Goal: Task Accomplishment & Management: Complete application form

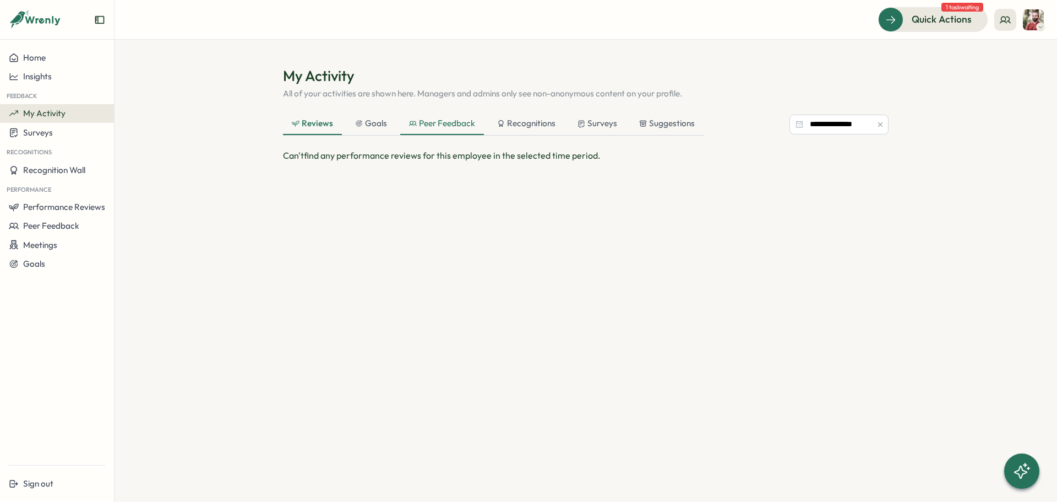
click at [449, 131] on div "Peer Feedback" at bounding box center [442, 124] width 84 height 22
click at [649, 123] on div "Suggestions" at bounding box center [667, 123] width 56 height 12
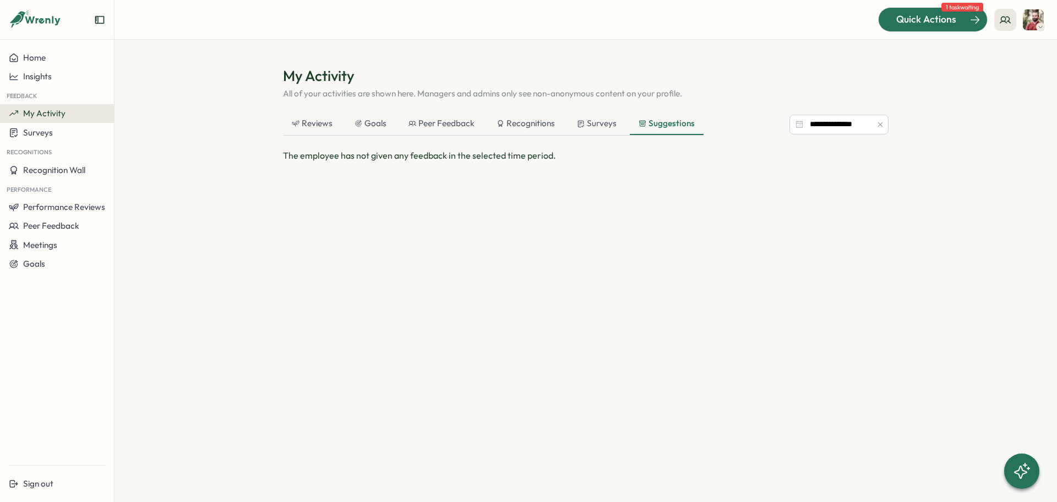
click at [911, 26] on span "Quick Actions" at bounding box center [926, 19] width 60 height 14
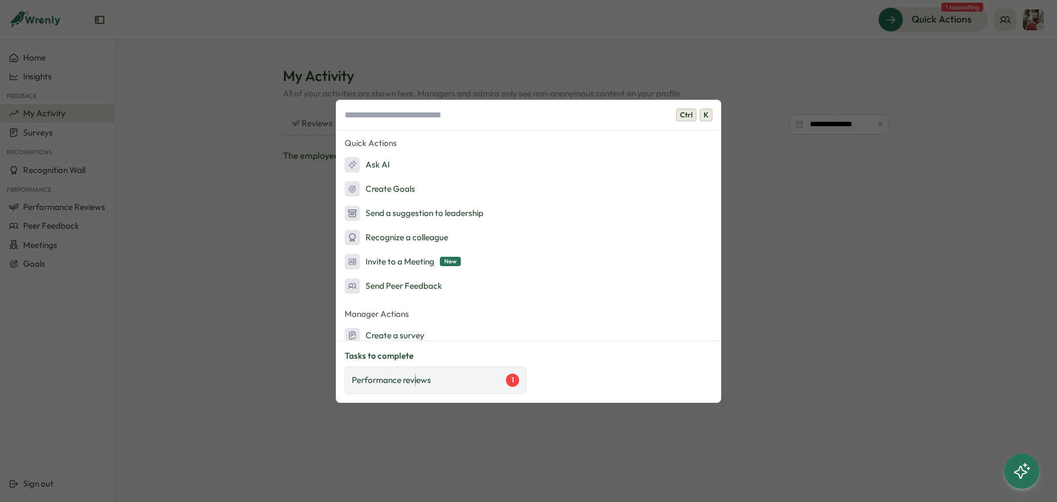
click at [416, 389] on div "Performance reviews 1" at bounding box center [436, 380] width 182 height 28
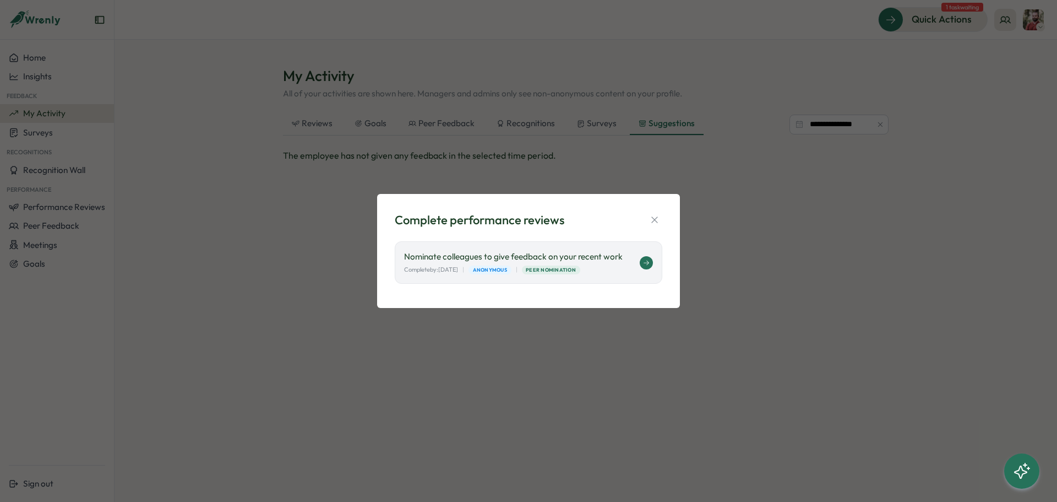
click at [622, 261] on p "Nominate colleagues to give feedback on your recent work" at bounding box center [522, 257] width 236 height 12
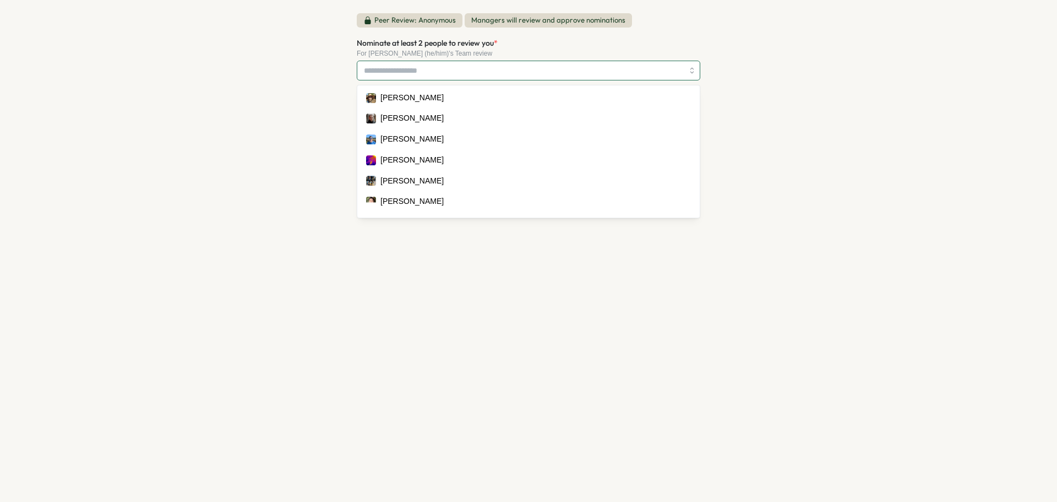
click at [433, 77] on input "Nominate at least 2 people to review you *" at bounding box center [523, 70] width 319 height 19
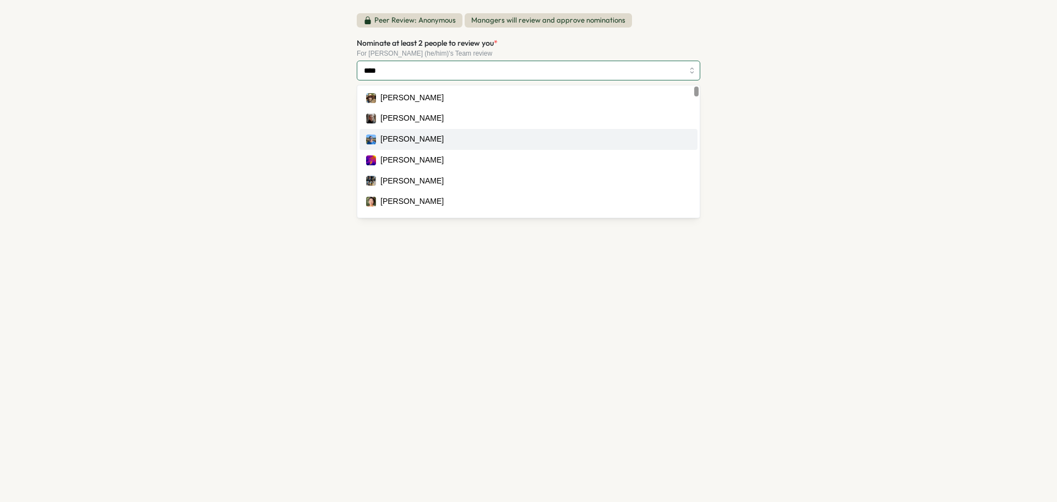
scroll to position [220, 0]
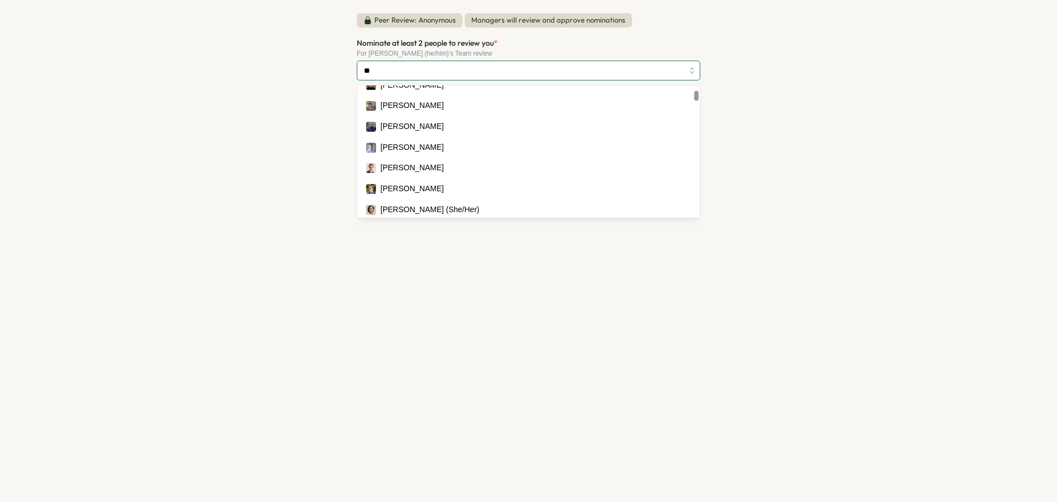
type input "*"
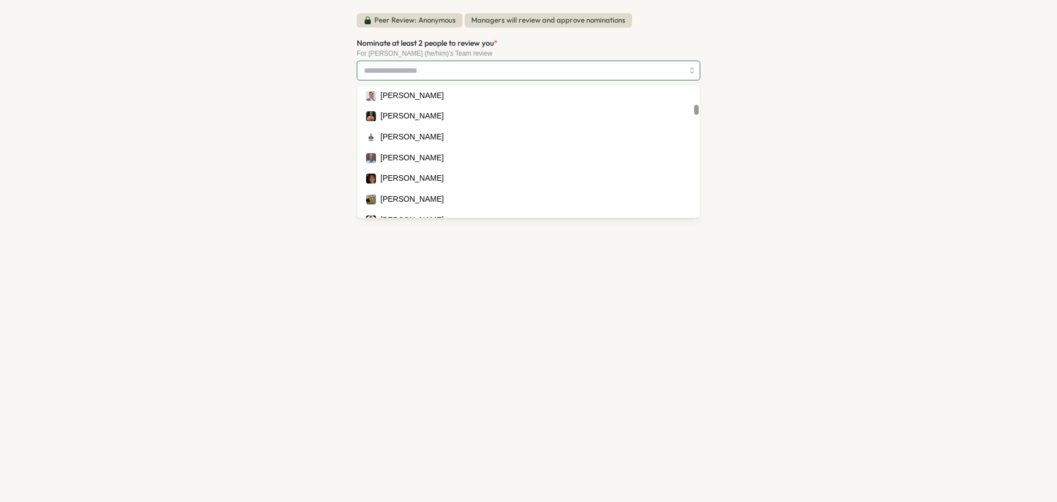
scroll to position [771, 0]
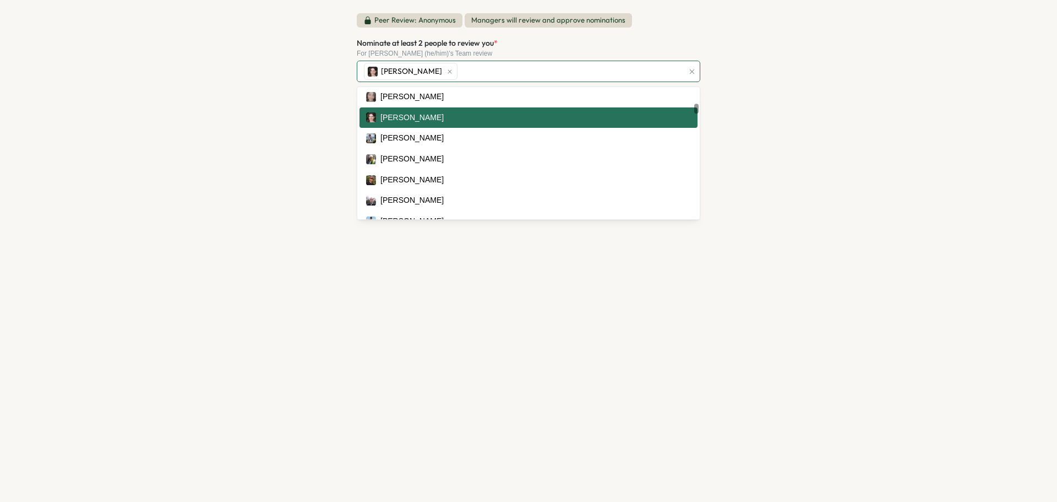
click at [433, 117] on div "[PERSON_NAME]" at bounding box center [528, 118] width 325 height 12
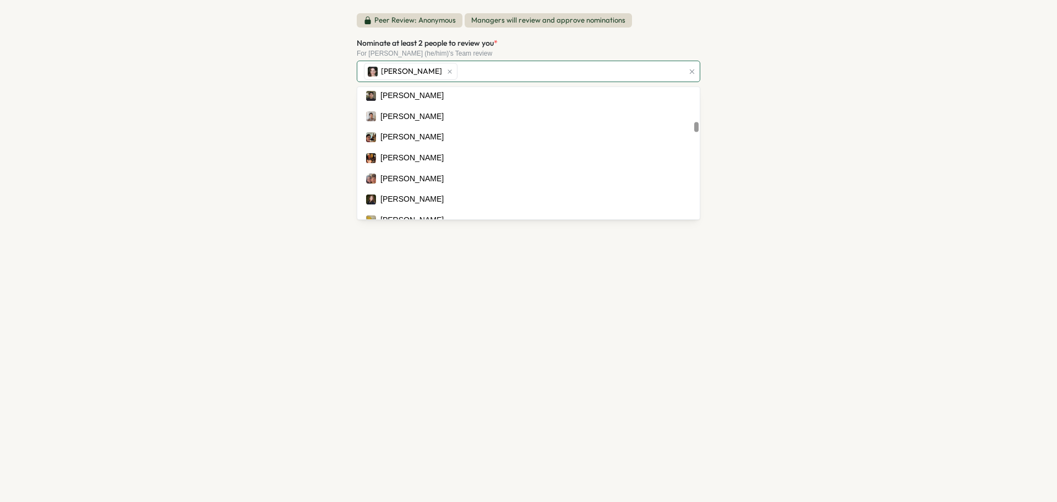
scroll to position [1707, 0]
type input "*"
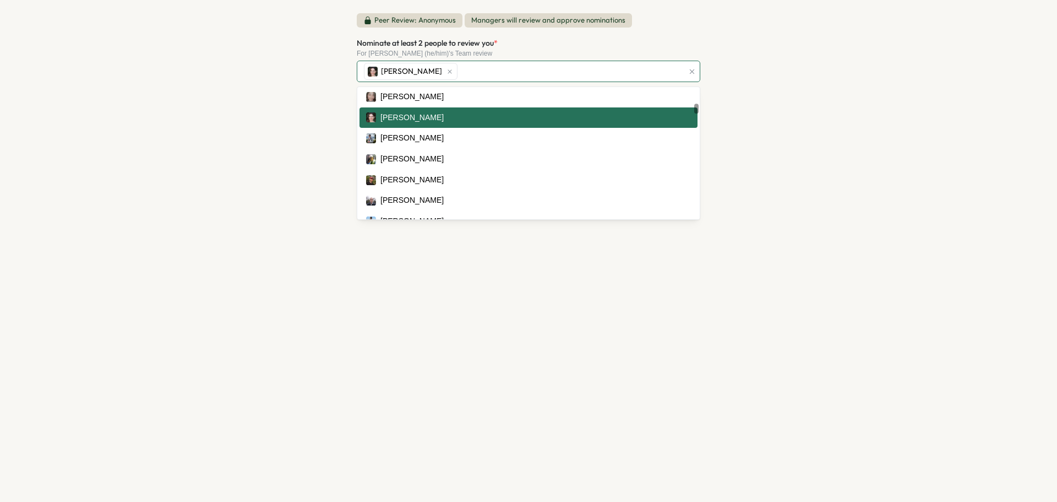
click at [459, 122] on div "[PERSON_NAME]" at bounding box center [529, 117] width 338 height 21
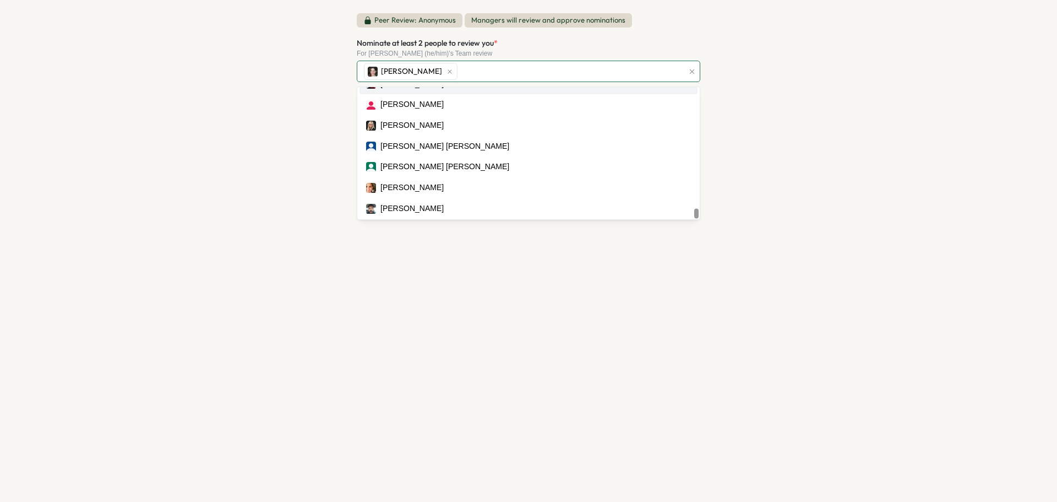
scroll to position [6159, 0]
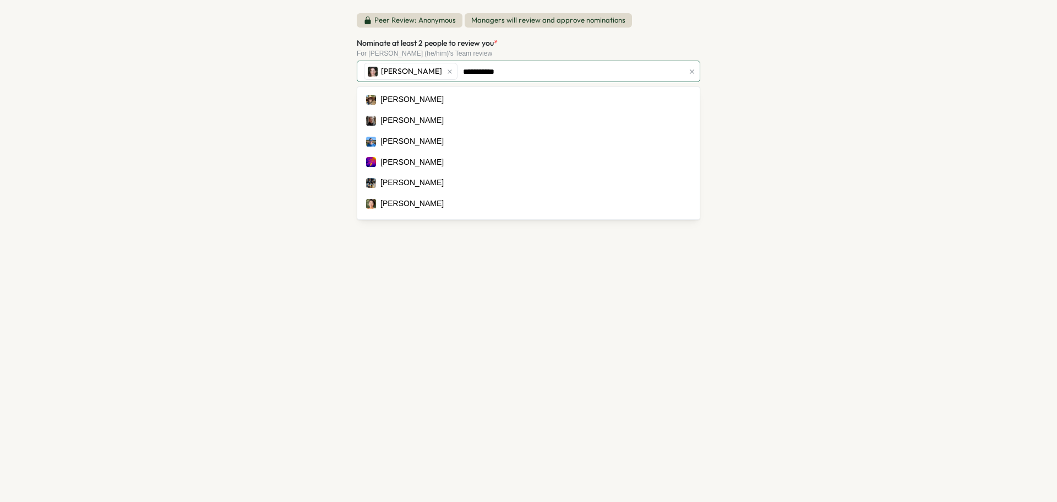
type input "**********"
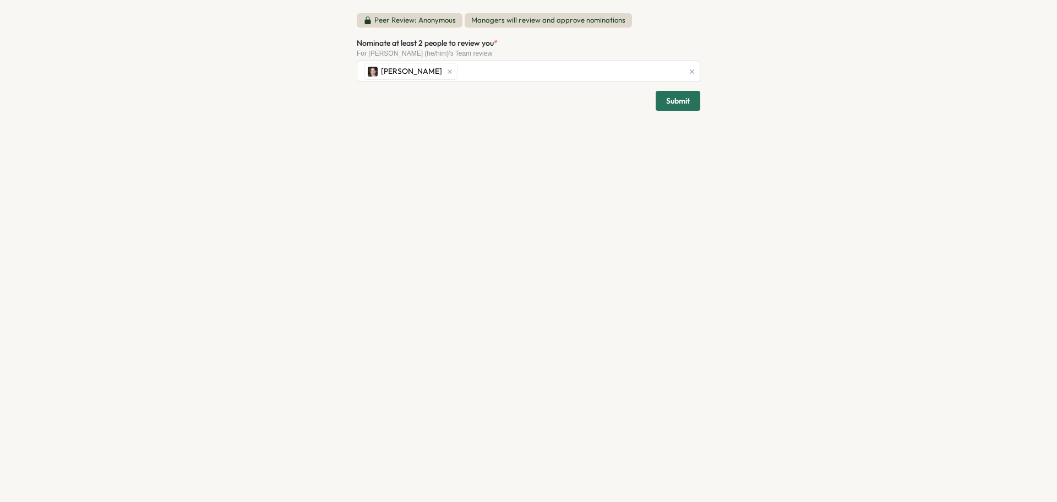
click at [306, 259] on div "**********" at bounding box center [528, 251] width 1057 height 502
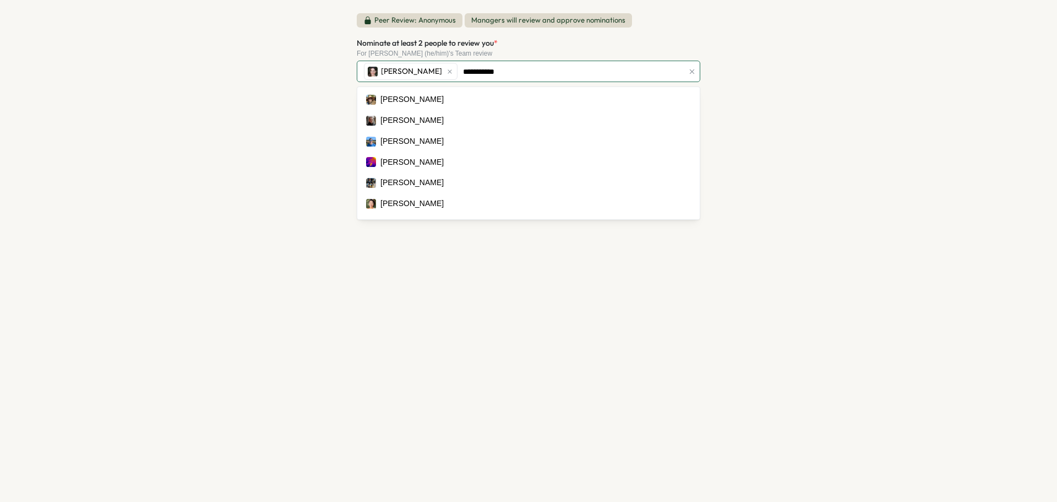
click at [465, 70] on div "**********" at bounding box center [522, 71] width 322 height 21
